Goal: Task Accomplishment & Management: Manage account settings

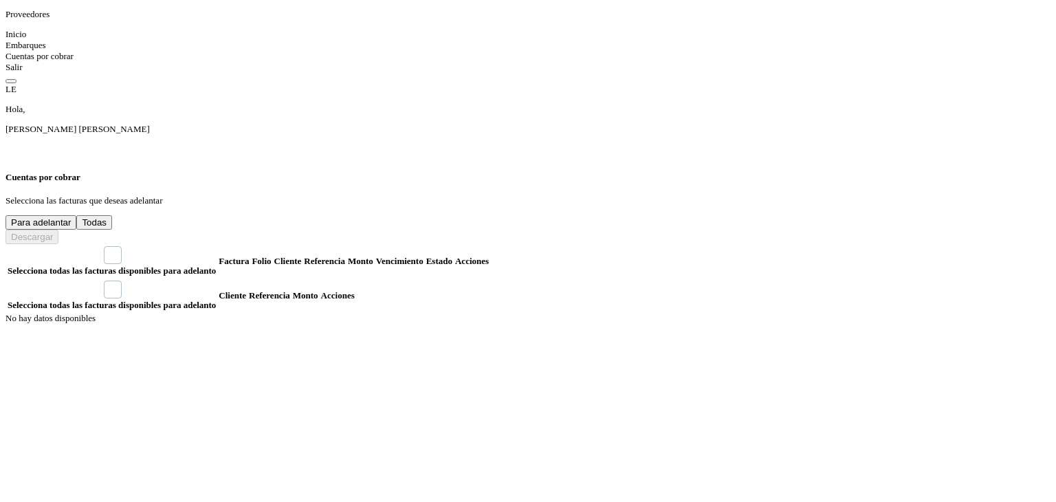
click at [112, 215] on button "Todas" at bounding box center [94, 222] width 36 height 14
click at [76, 215] on button "Para adelantar" at bounding box center [41, 222] width 71 height 14
click at [19, 144] on icon at bounding box center [13, 151] width 14 height 14
click at [949, 160] on div "Cerrar sesión" at bounding box center [979, 173] width 187 height 26
click at [19, 144] on icon at bounding box center [13, 151] width 14 height 14
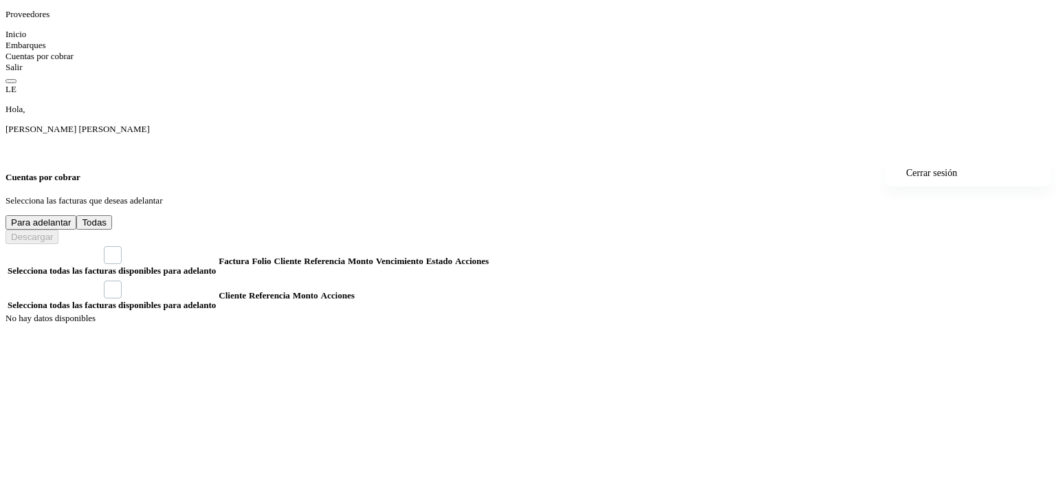
click at [913, 160] on div "Cerrar sesión" at bounding box center [979, 173] width 187 height 26
click at [19, 144] on icon at bounding box center [13, 151] width 14 height 14
click at [897, 173] on icon at bounding box center [897, 173] width 0 height 0
click at [6, 39] on icon at bounding box center [6, 34] width 0 height 10
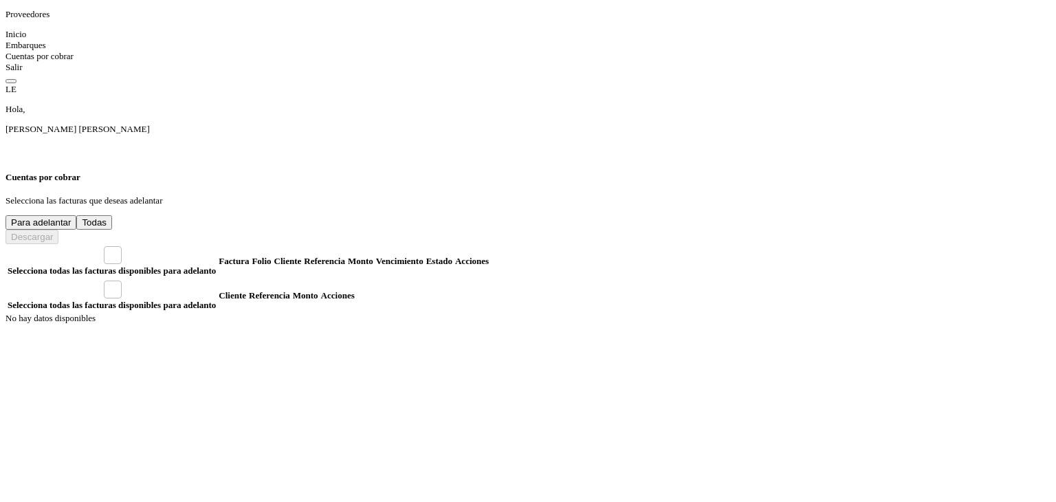
click at [6, 50] on icon at bounding box center [6, 45] width 0 height 10
click at [6, 61] on icon at bounding box center [6, 56] width 0 height 10
click at [316, 84] on div "Conoce nuestros beneficios [PERSON_NAME], [PERSON_NAME] [PERSON_NAME]" at bounding box center [528, 122] width 1045 height 76
